Goal: Find specific page/section: Find specific page/section

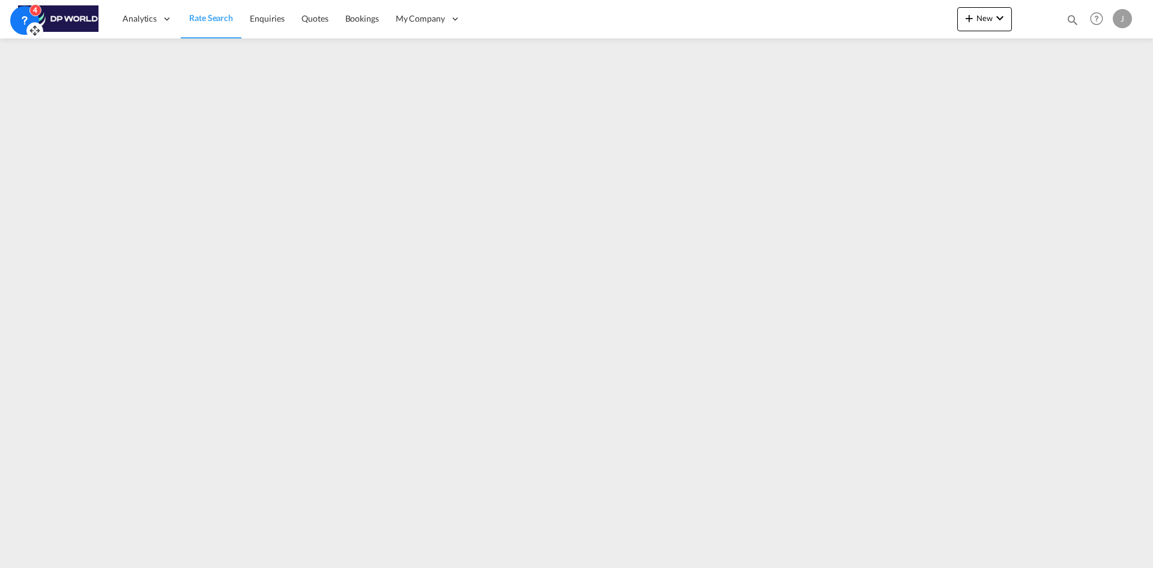
click at [26, 18] on icon at bounding box center [25, 19] width 4 height 5
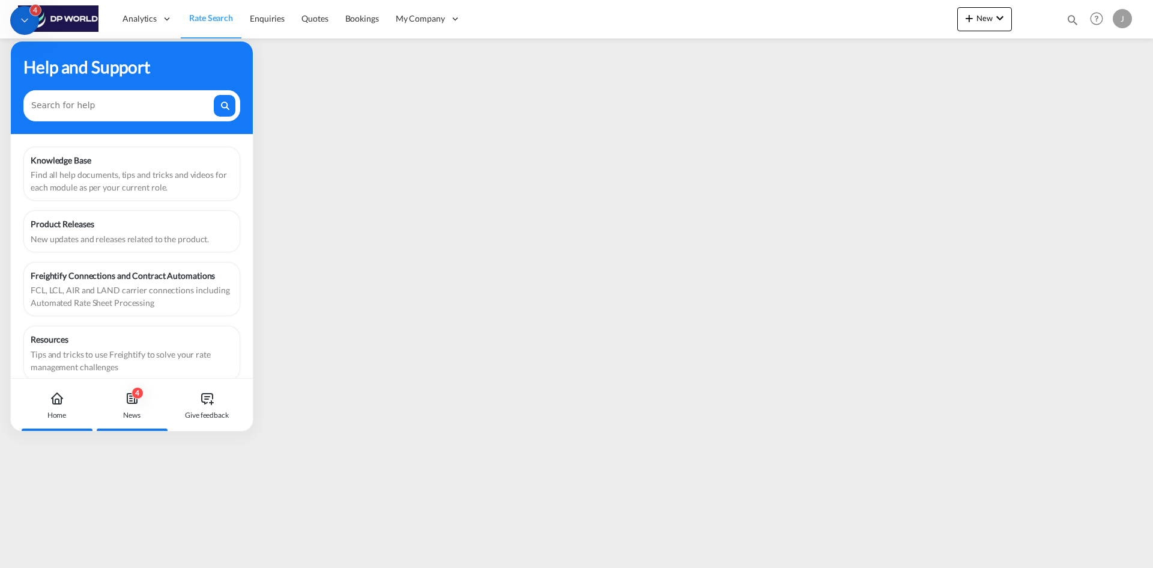
click at [136, 399] on icon at bounding box center [132, 398] width 10 height 10
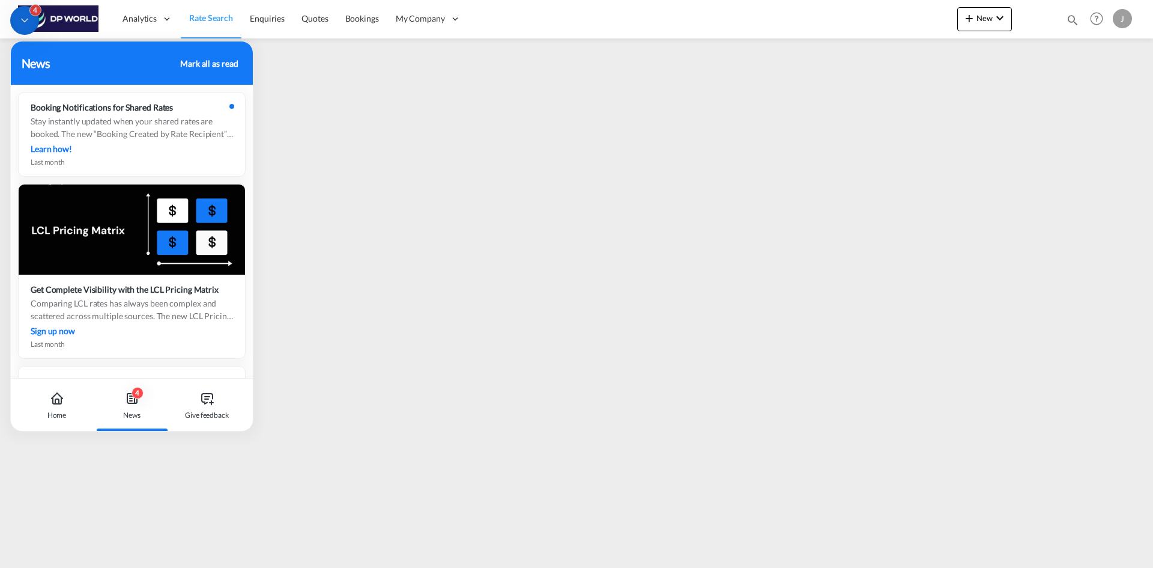
click at [199, 67] on div "Mark all as read" at bounding box center [209, 63] width 58 height 13
click at [777, 21] on div "Analytics Reports Dashboard Rate Search Enquiries Quotes Bookings" at bounding box center [576, 18] width 1117 height 37
click at [58, 407] on div "Home" at bounding box center [56, 404] width 67 height 53
